Goal: Check status: Check status

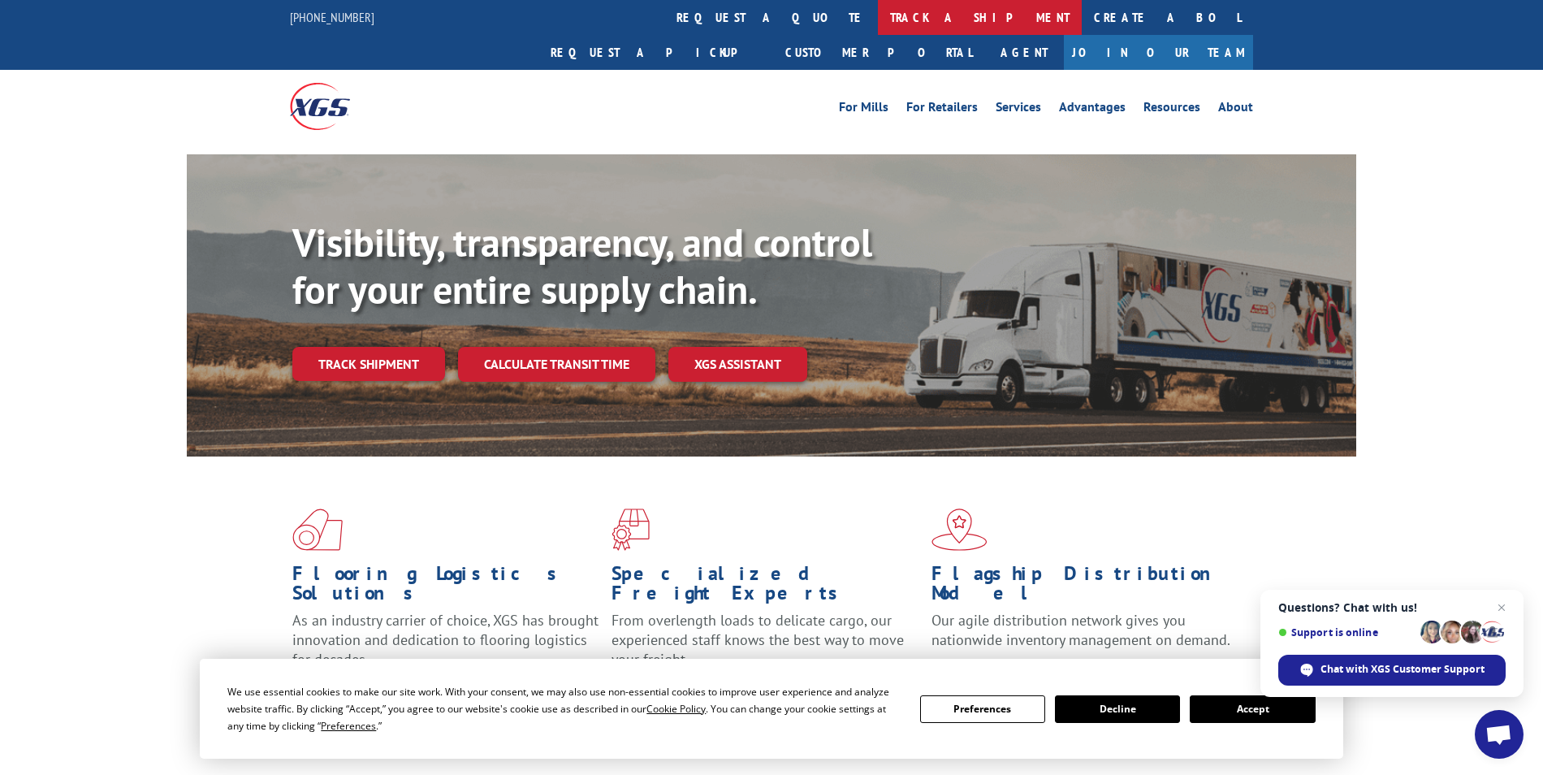
click at [878, 13] on link "track a shipment" at bounding box center [980, 17] width 204 height 35
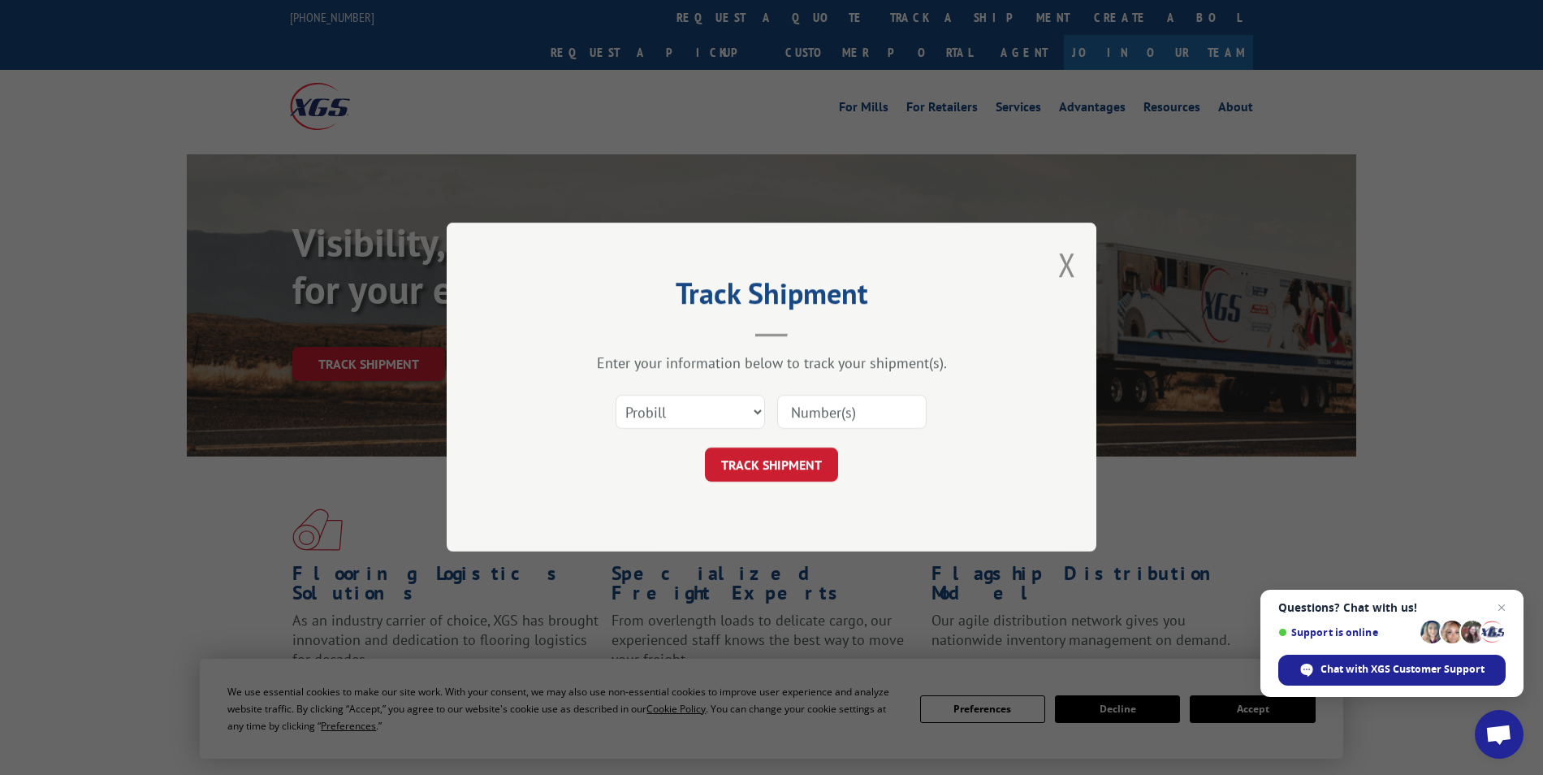
click at [861, 413] on input at bounding box center [851, 412] width 149 height 34
type input "17688917"
click at [805, 453] on button "TRACK SHIPMENT" at bounding box center [771, 465] width 133 height 34
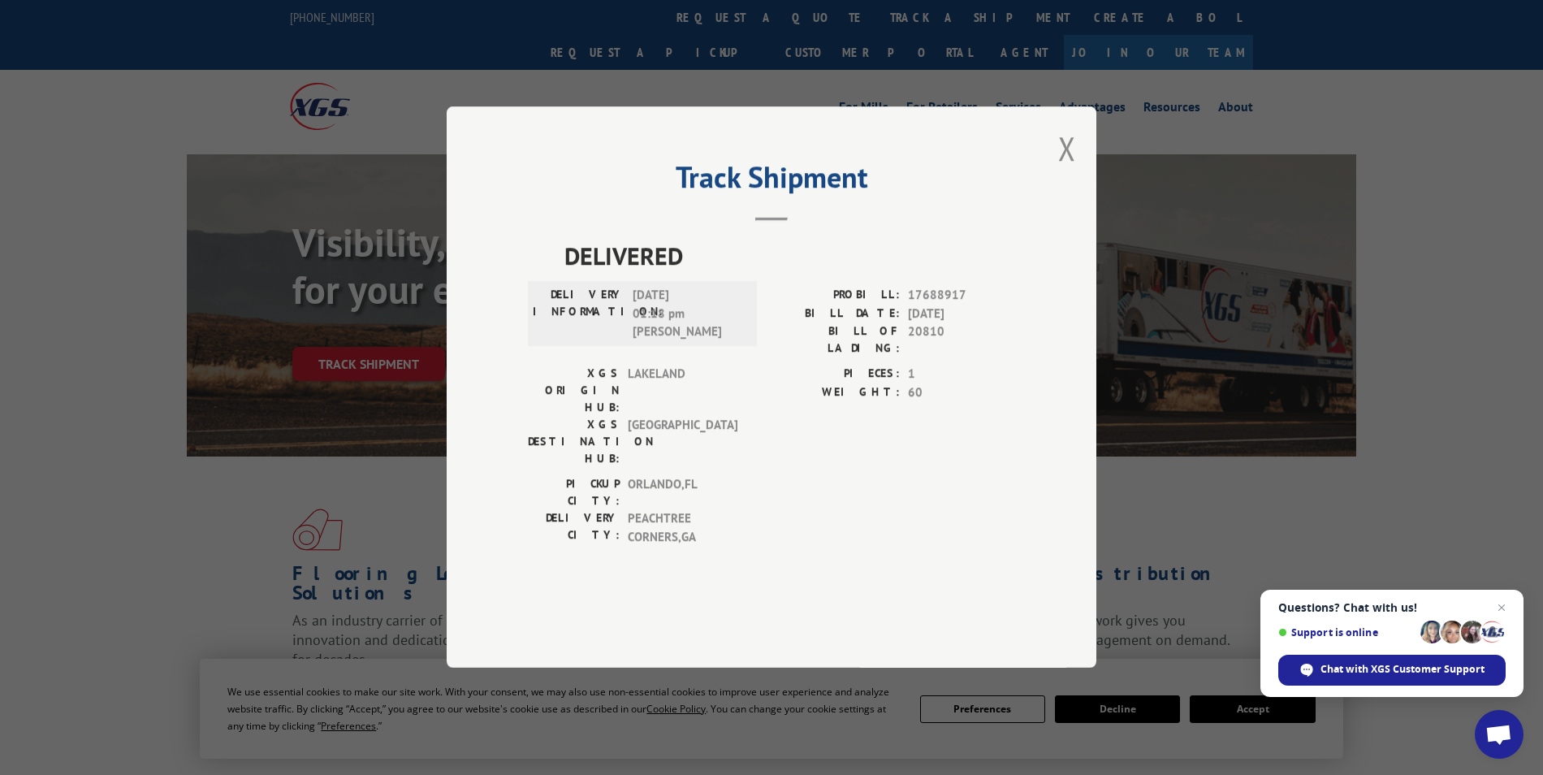
click at [1053, 185] on div "Track Shipment DELIVERED DELIVERY INFORMATION: [DATE] 01:18 pm [PERSON_NAME] PR…" at bounding box center [772, 386] width 650 height 561
click at [1061, 170] on button "Close modal" at bounding box center [1067, 148] width 18 height 43
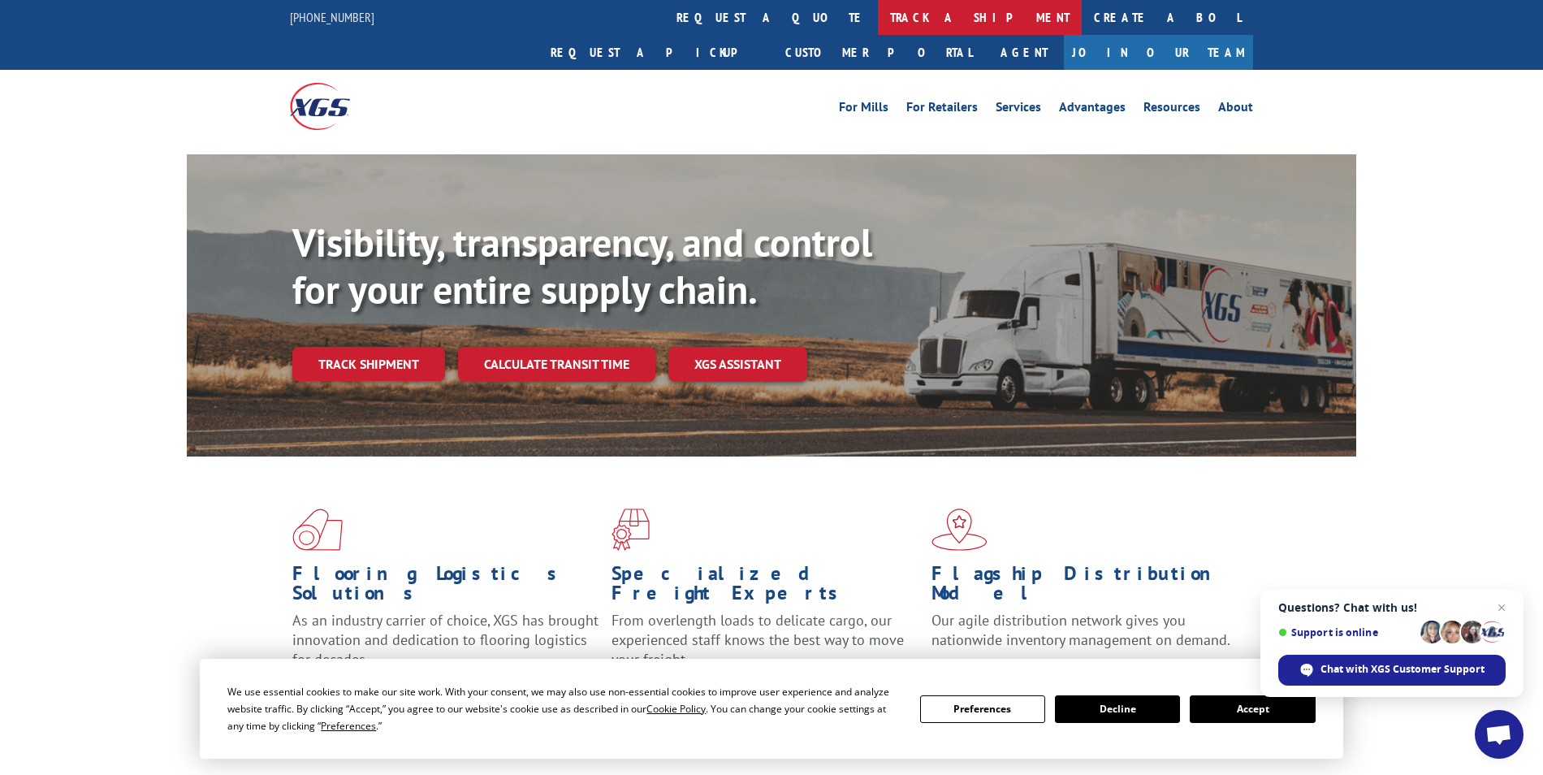
click at [878, 13] on link "track a shipment" at bounding box center [980, 17] width 204 height 35
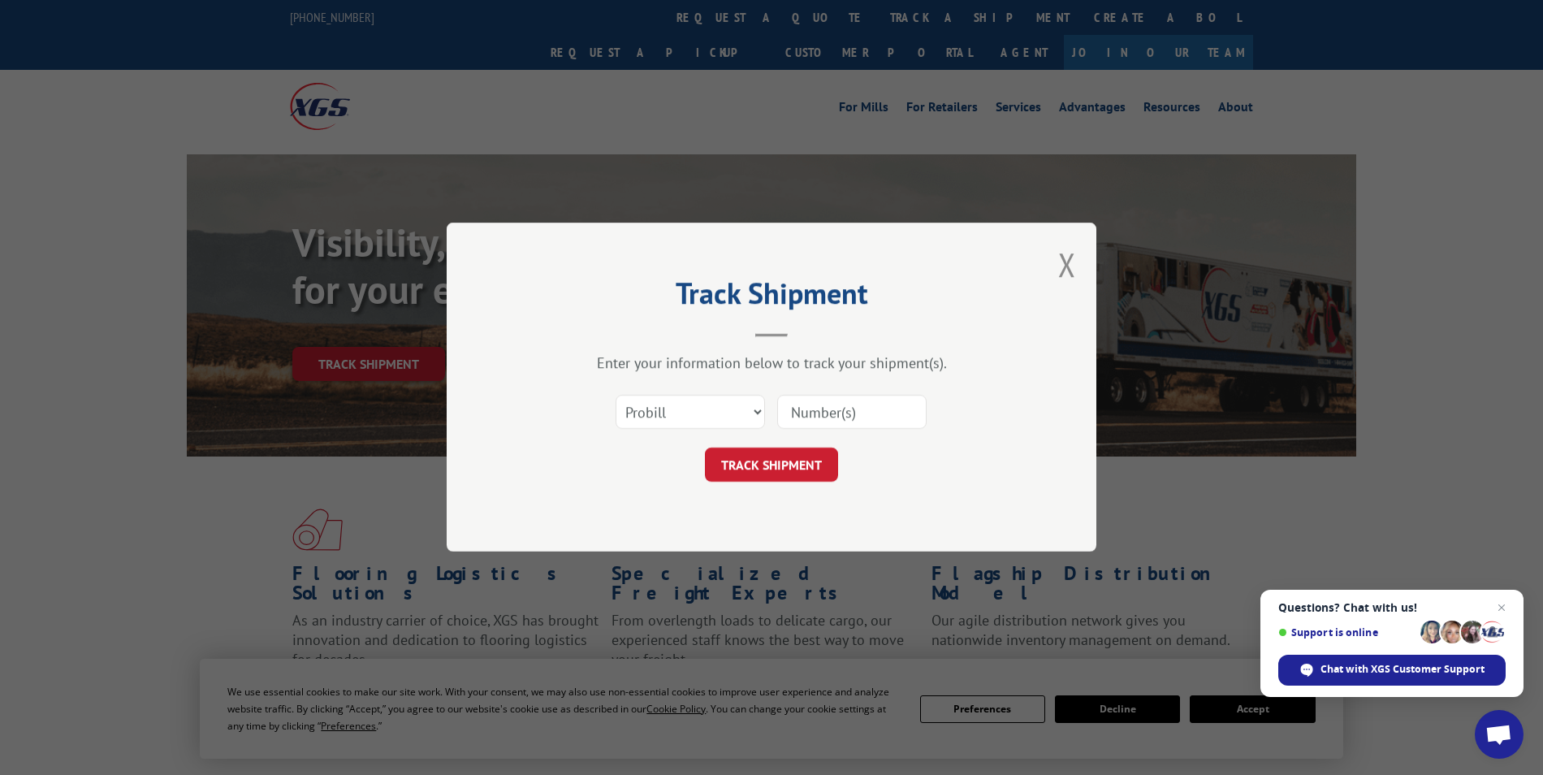
click at [844, 383] on div "Enter your information below to track your shipment(s). Select category... Prob…" at bounding box center [771, 418] width 487 height 128
click at [844, 399] on input at bounding box center [851, 412] width 149 height 34
type input "17688915"
click at [808, 456] on button "TRACK SHIPMENT" at bounding box center [771, 465] width 133 height 34
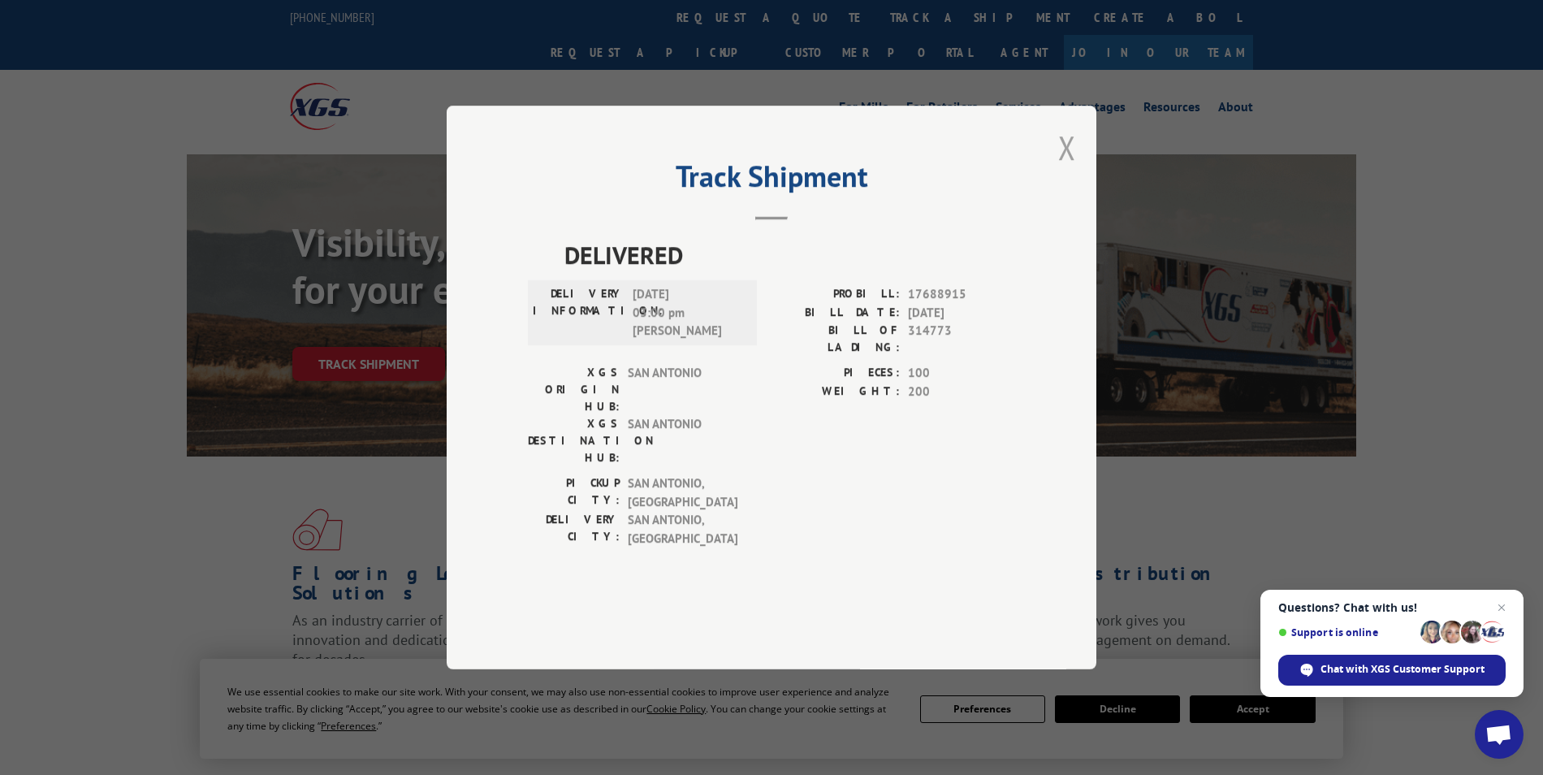
click at [1060, 169] on button "Close modal" at bounding box center [1067, 147] width 18 height 43
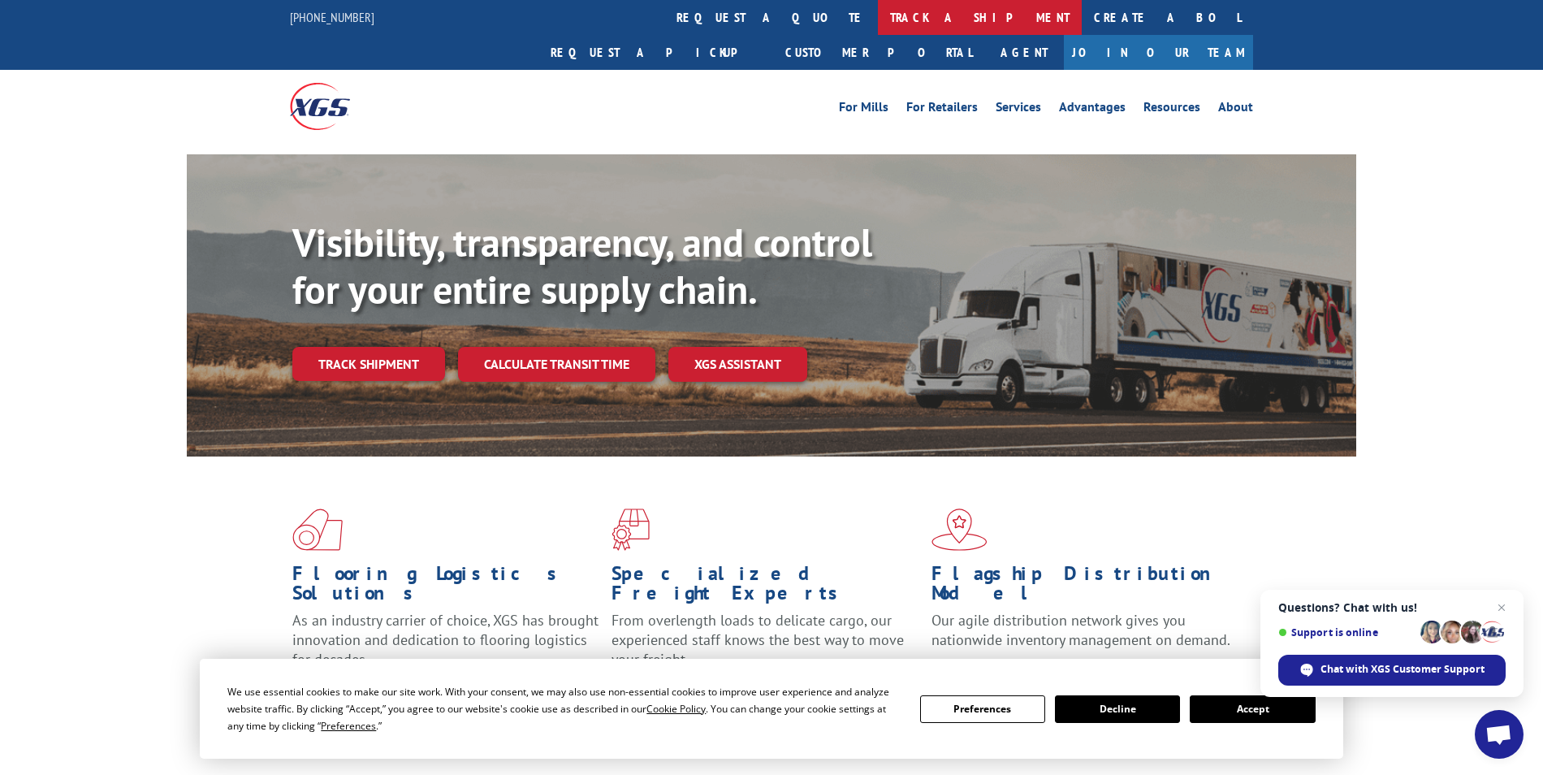
click at [878, 19] on link "track a shipment" at bounding box center [980, 17] width 204 height 35
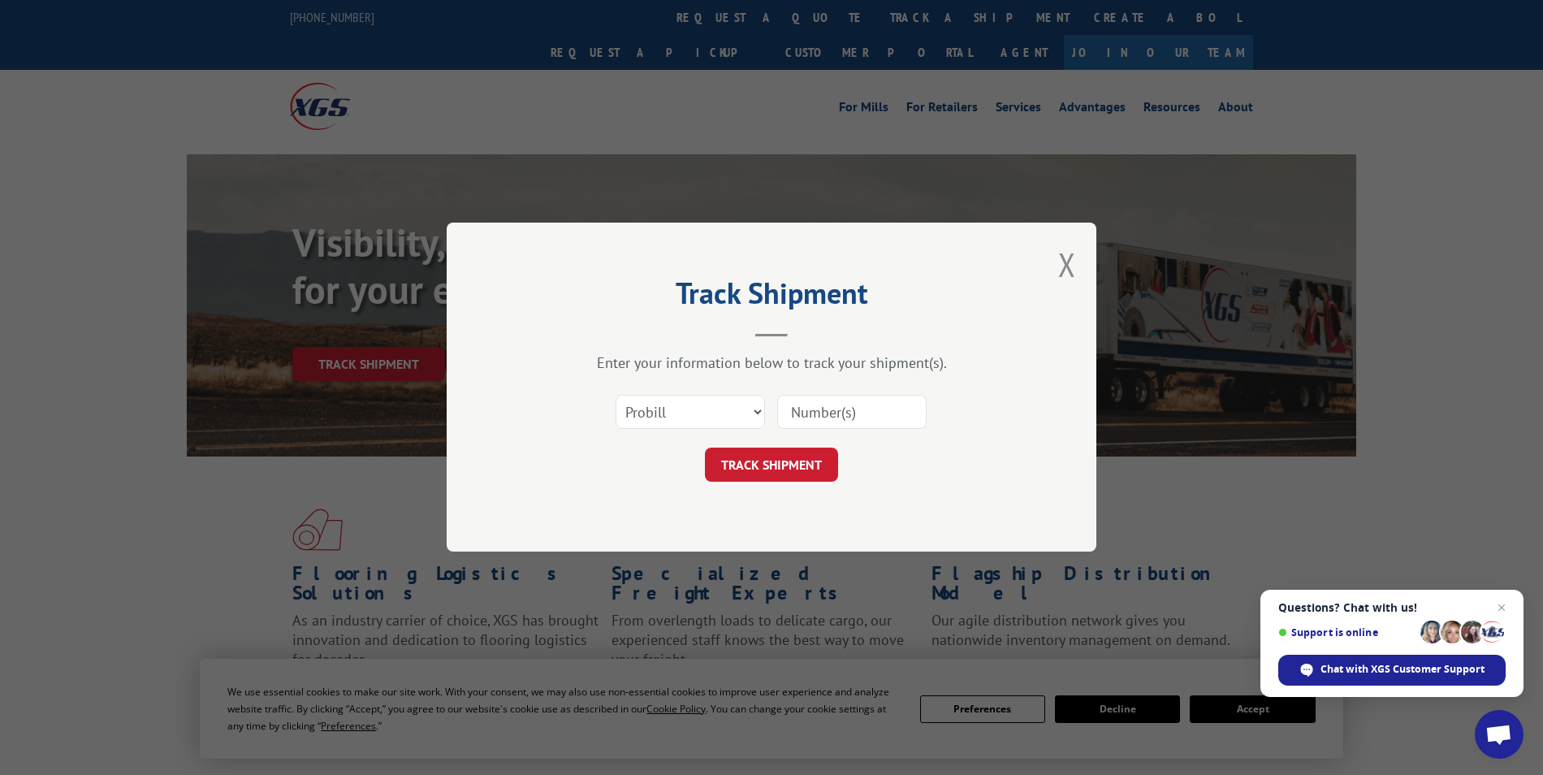
click at [866, 408] on input at bounding box center [851, 412] width 149 height 34
type input "17688914"
click at [804, 465] on button "TRACK SHIPMENT" at bounding box center [771, 465] width 133 height 34
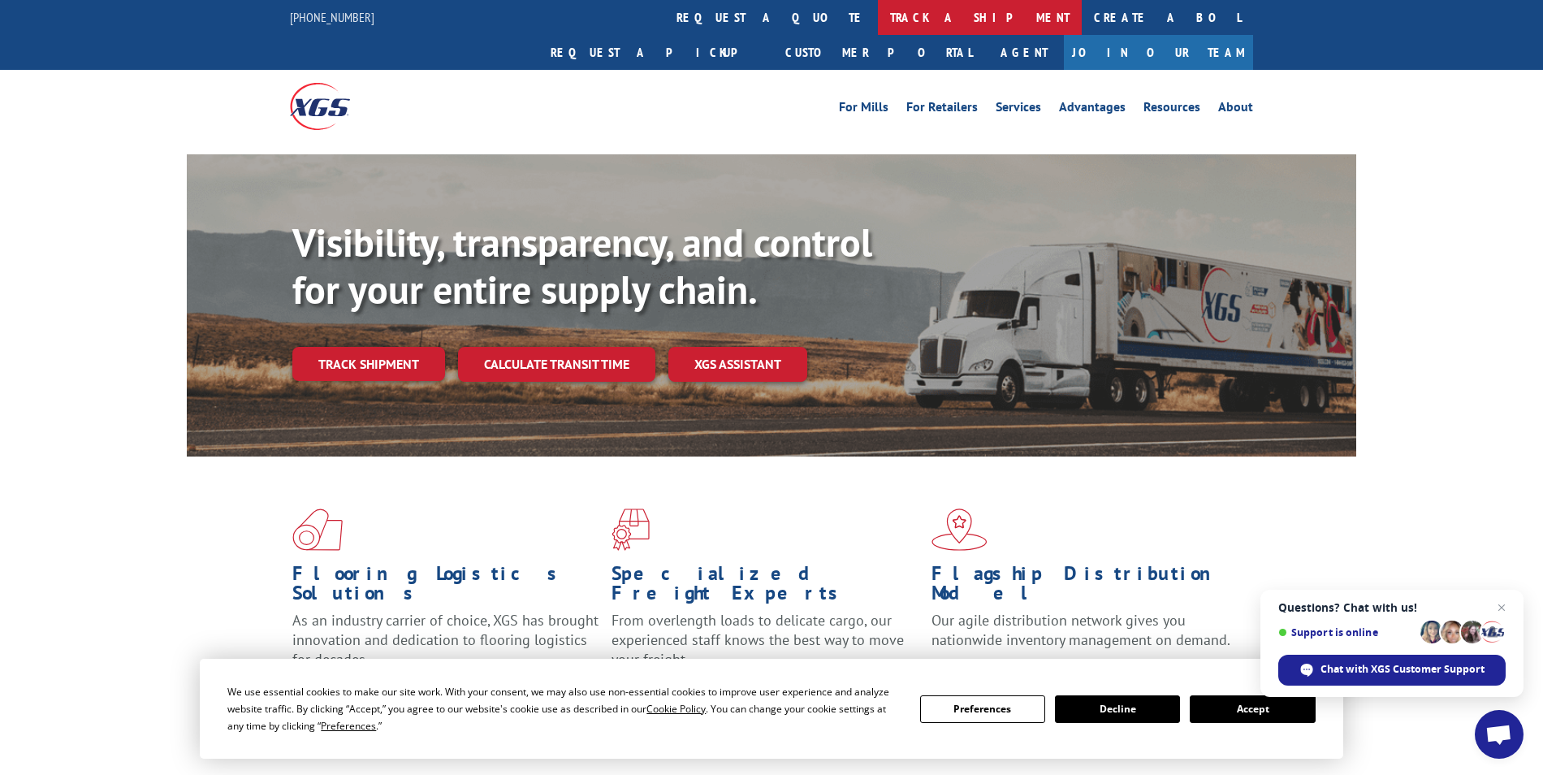
click at [878, 19] on link "track a shipment" at bounding box center [980, 17] width 204 height 35
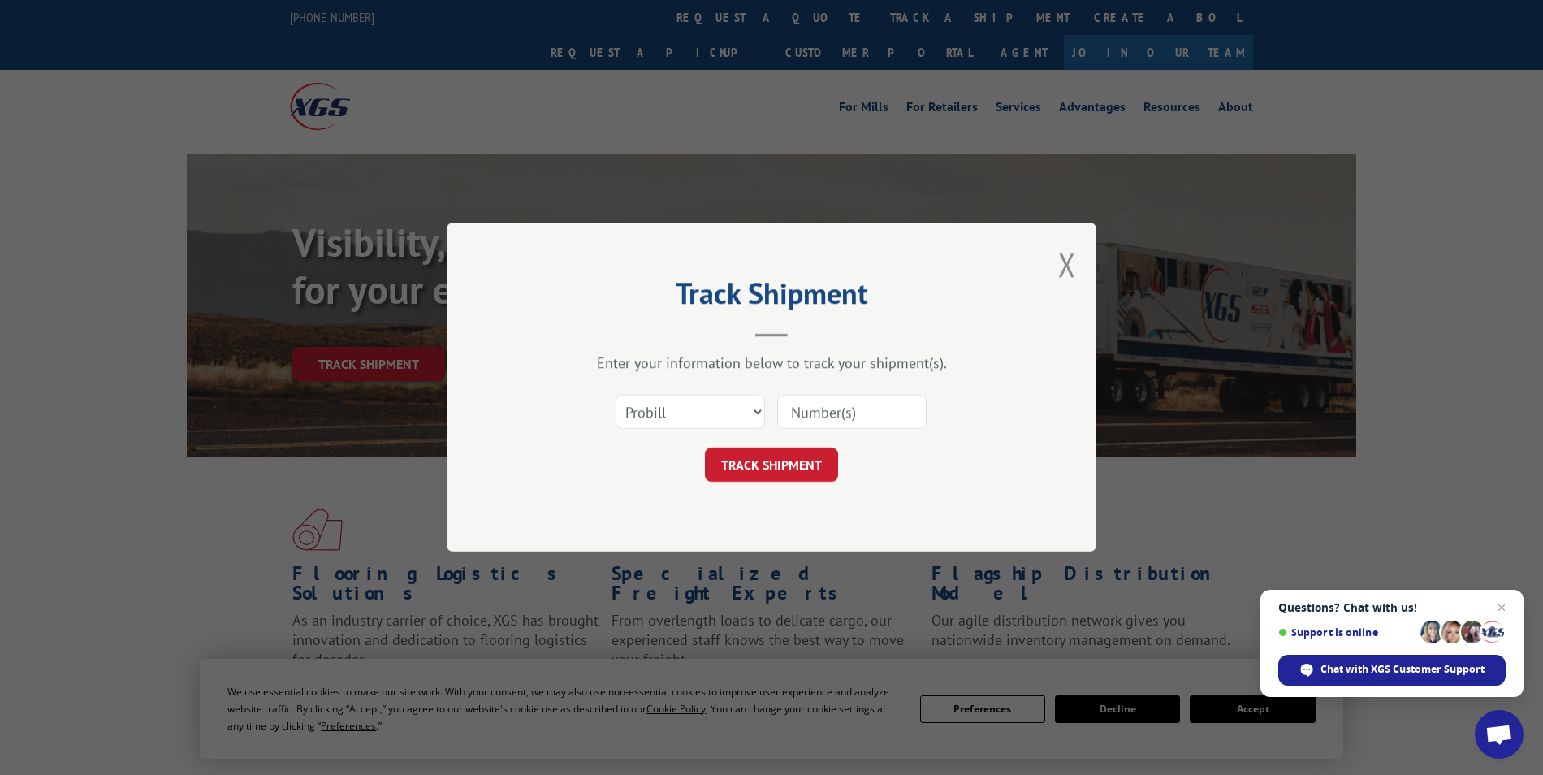
click at [869, 399] on input at bounding box center [851, 412] width 149 height 34
type input "17688917"
click at [817, 466] on button "TRACK SHIPMENT" at bounding box center [771, 465] width 133 height 34
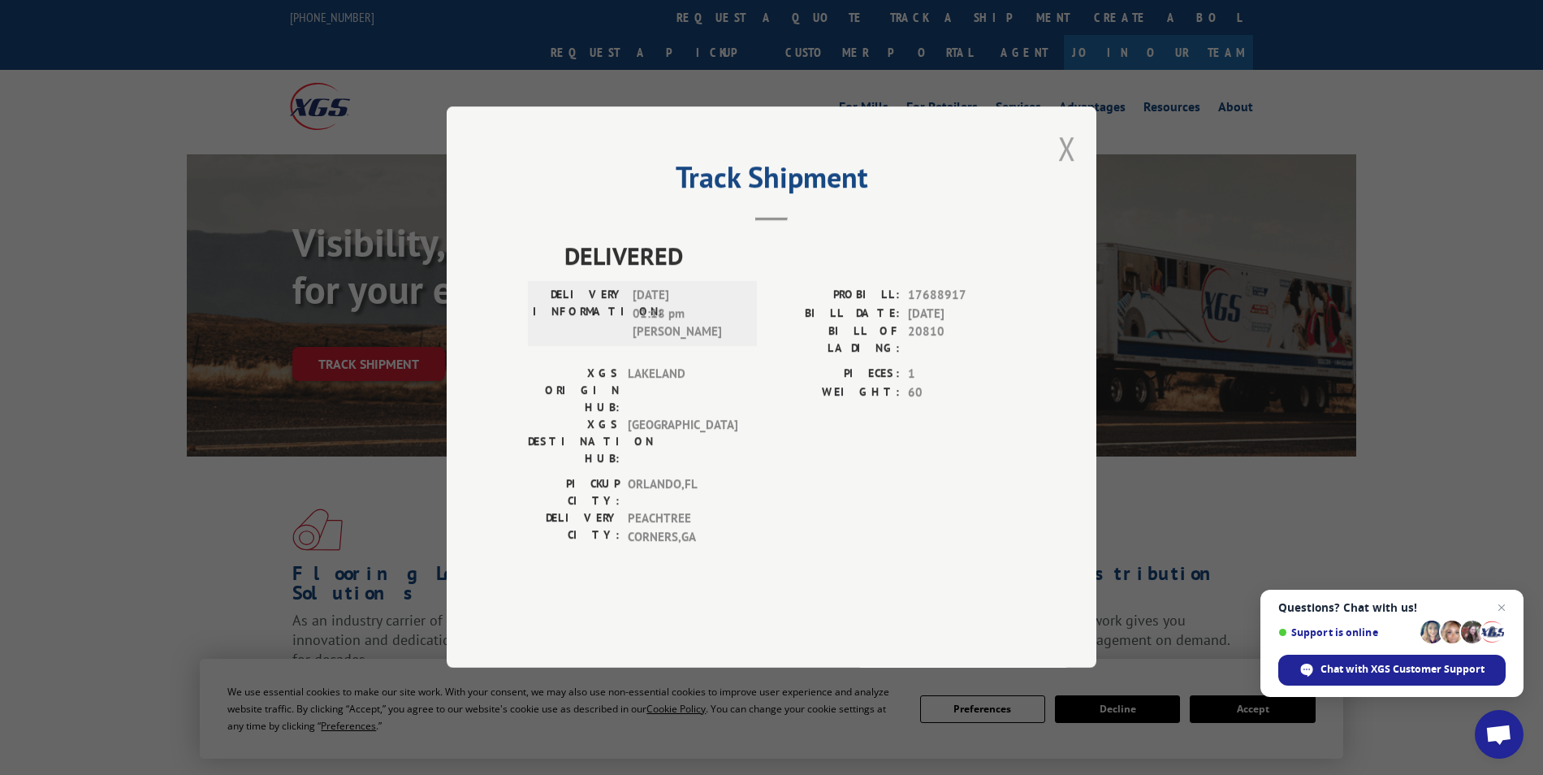
click at [1062, 170] on button "Close modal" at bounding box center [1067, 148] width 18 height 43
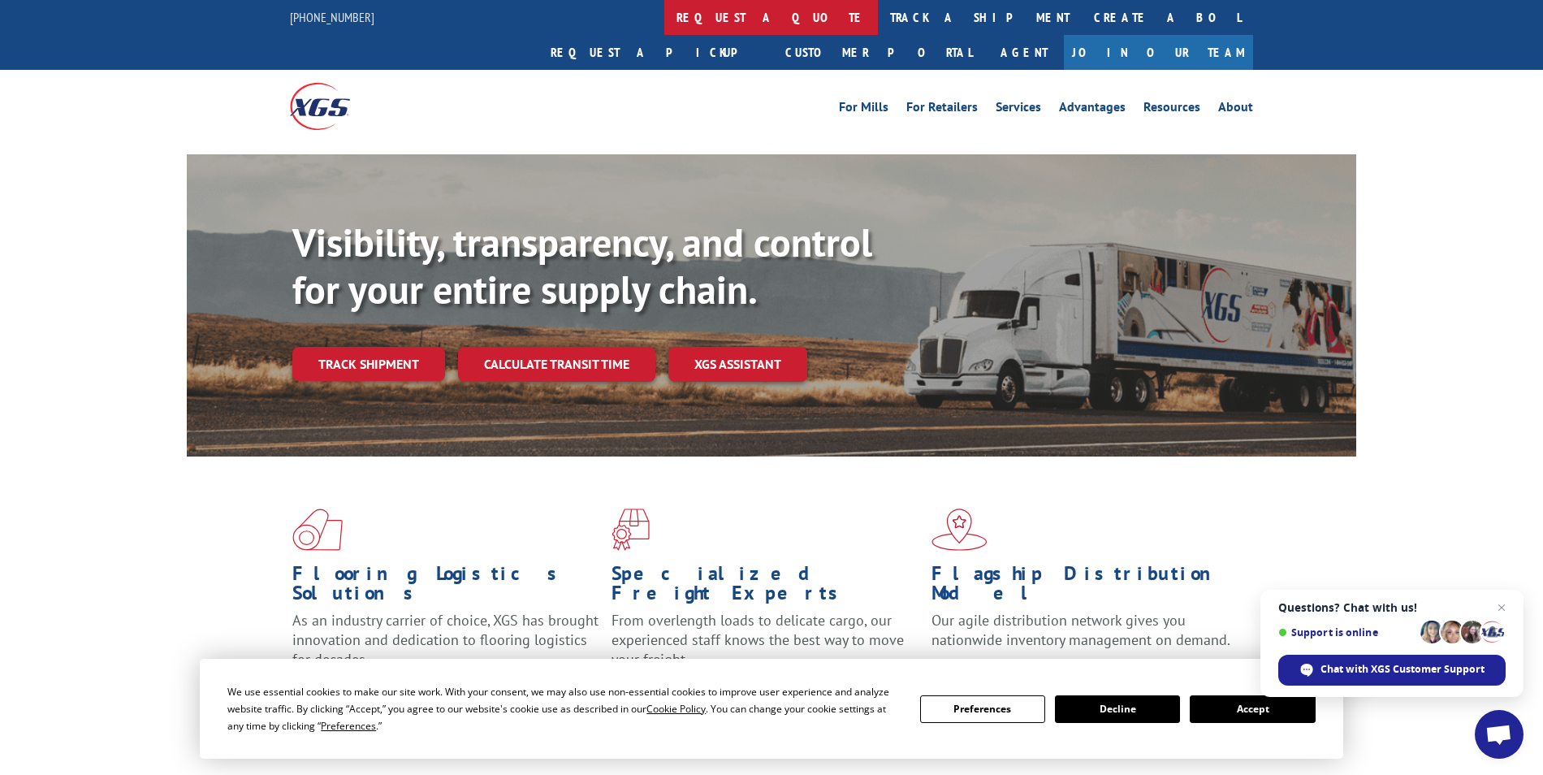
click at [664, 21] on link "request a quote" at bounding box center [771, 17] width 214 height 35
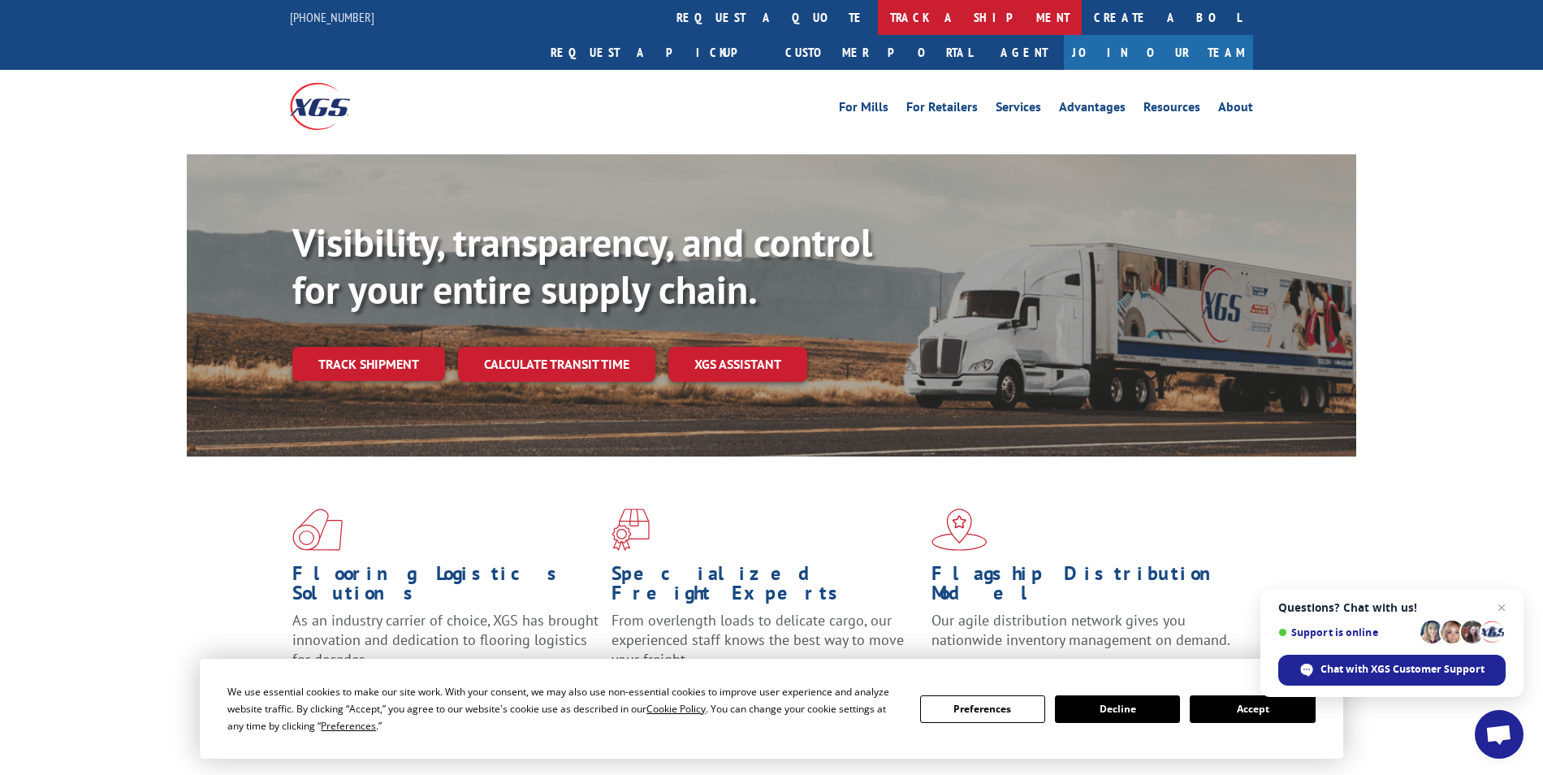
click at [878, 10] on link "track a shipment" at bounding box center [980, 17] width 204 height 35
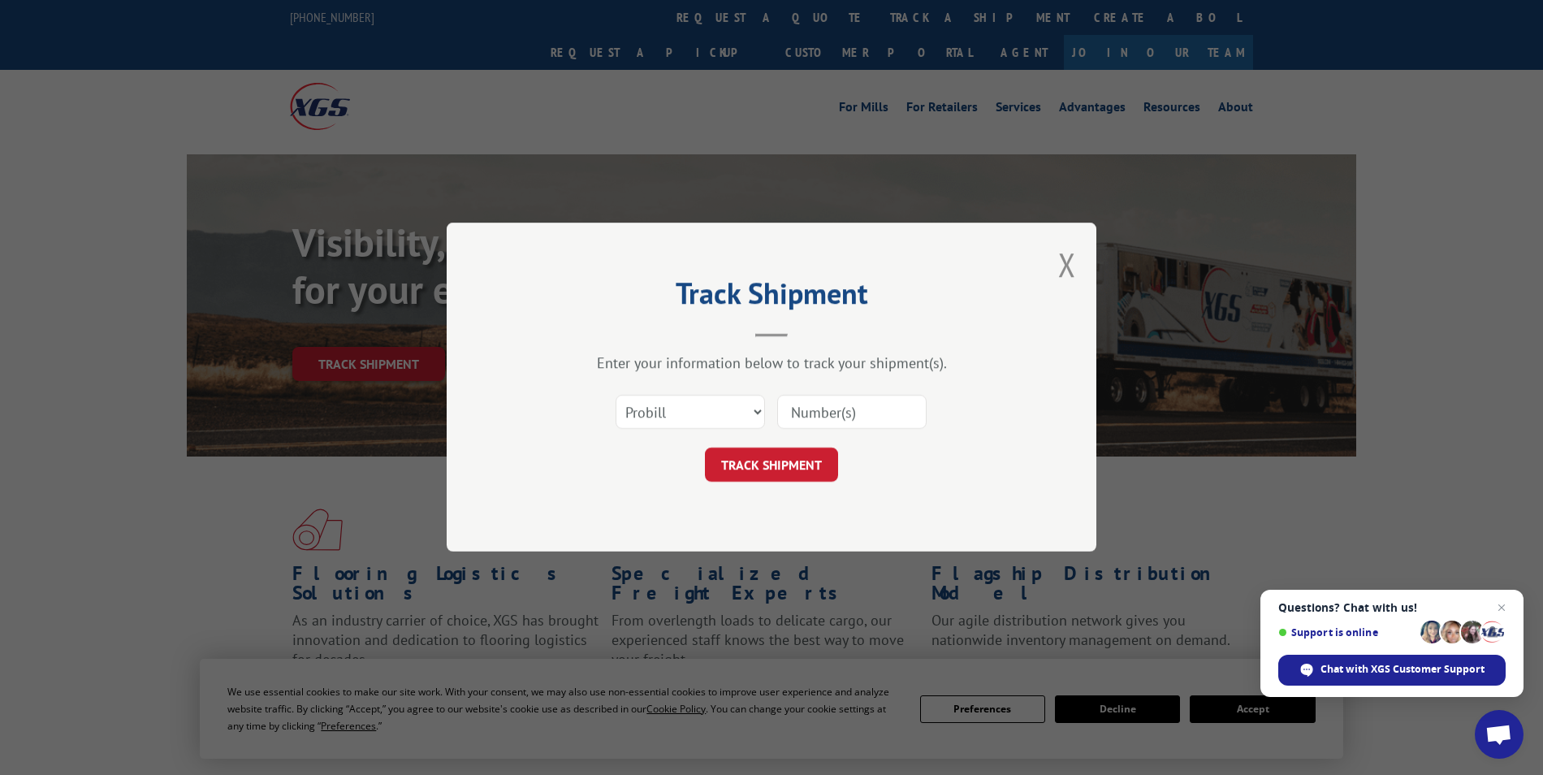
click at [799, 409] on input at bounding box center [851, 412] width 149 height 34
type input "17688914"
click at [800, 464] on button "TRACK SHIPMENT" at bounding box center [771, 465] width 133 height 34
